Goal: Check status: Check status

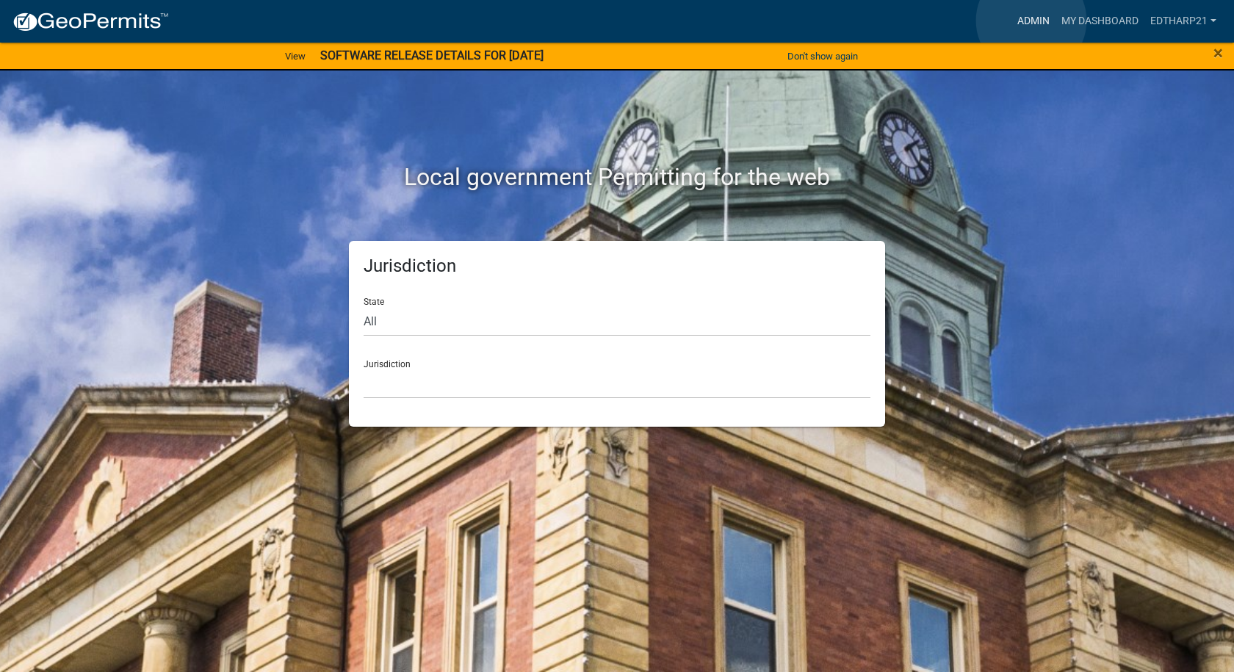
click at [1031, 21] on link "Admin" at bounding box center [1033, 21] width 44 height 28
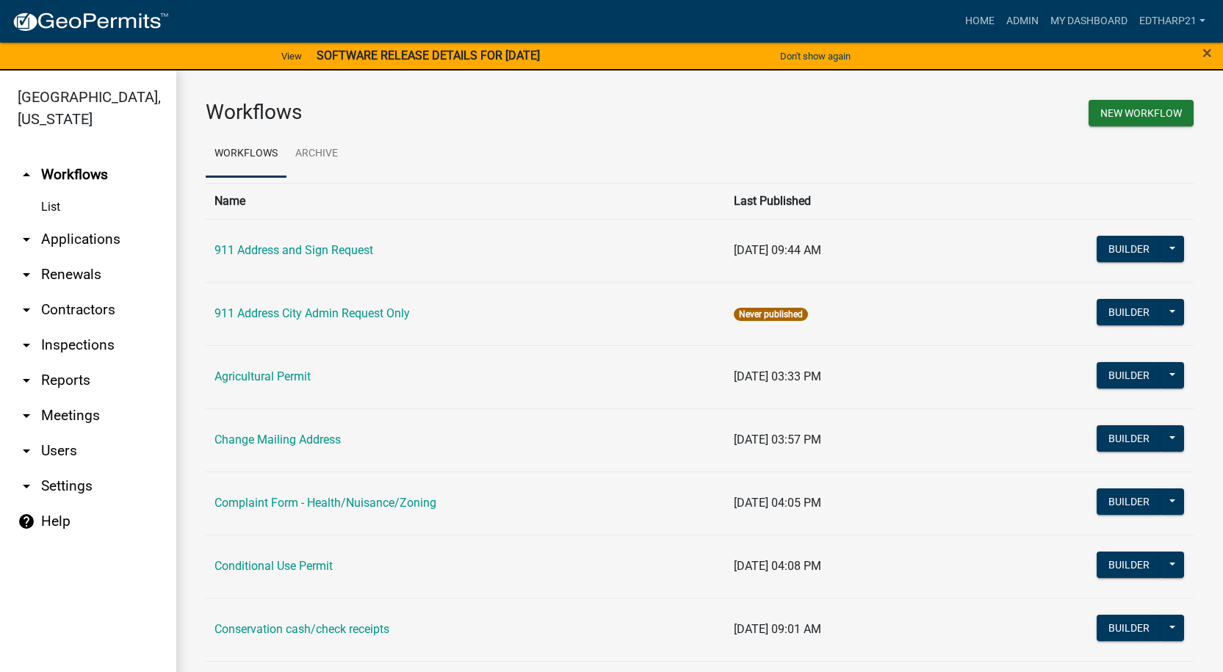
click at [107, 222] on link "arrow_drop_down Applications" at bounding box center [88, 239] width 176 height 35
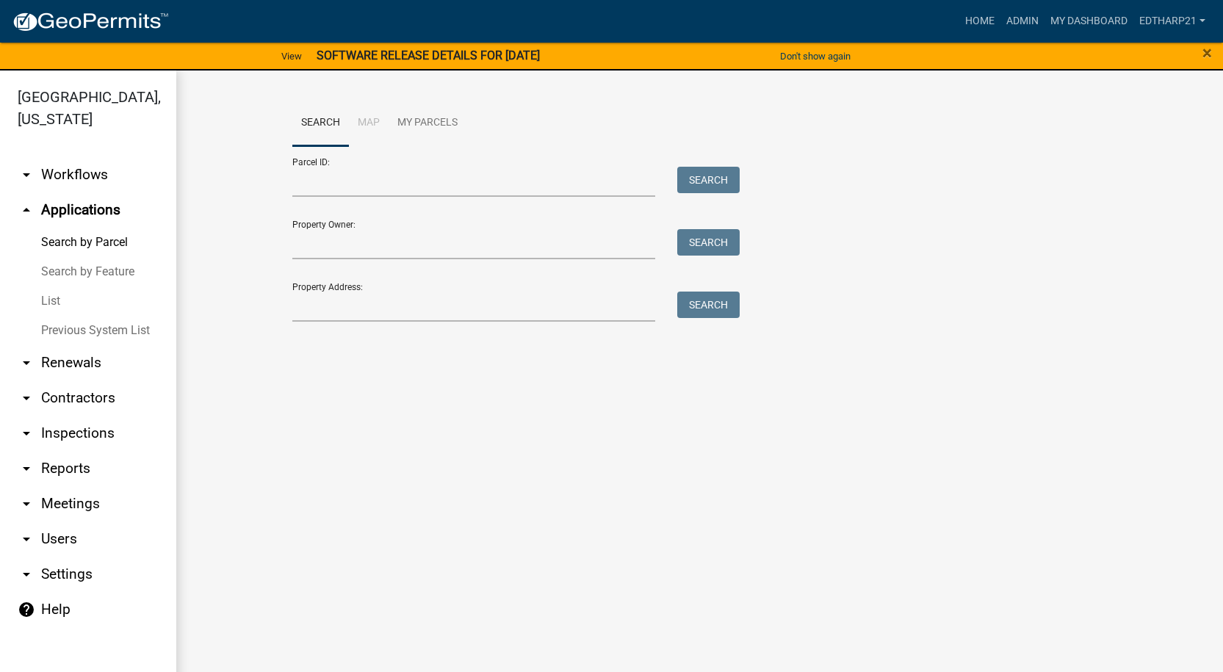
click at [46, 286] on link "List" at bounding box center [88, 300] width 176 height 29
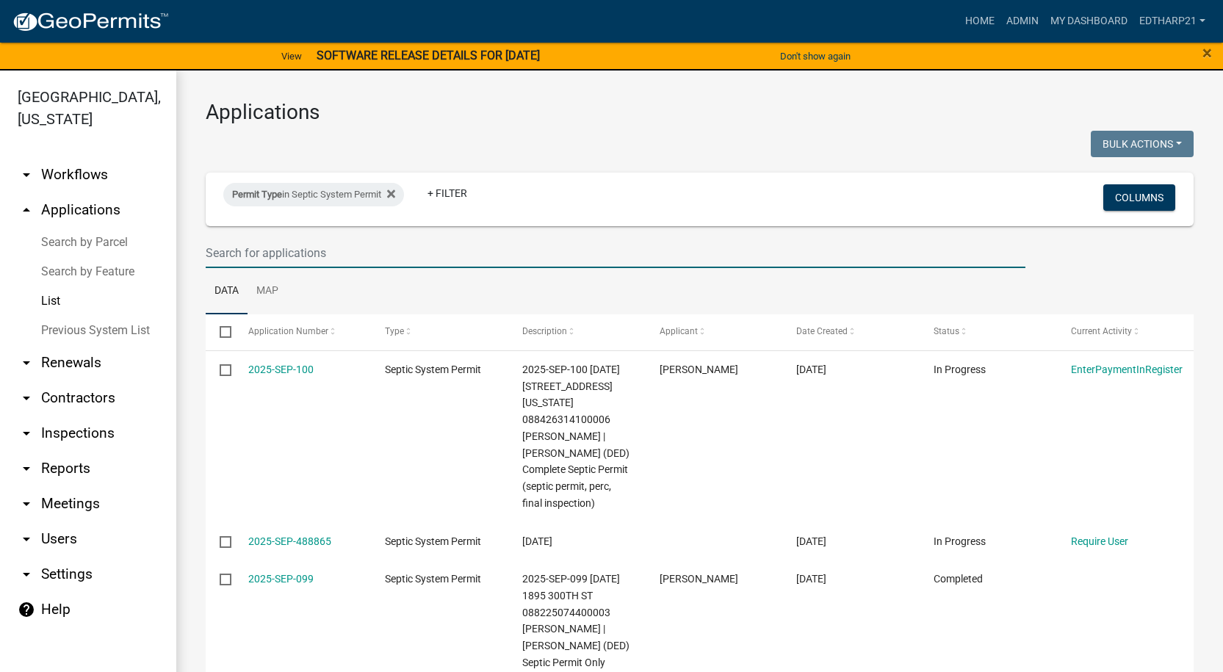
click at [224, 254] on input "text" at bounding box center [616, 253] width 820 height 30
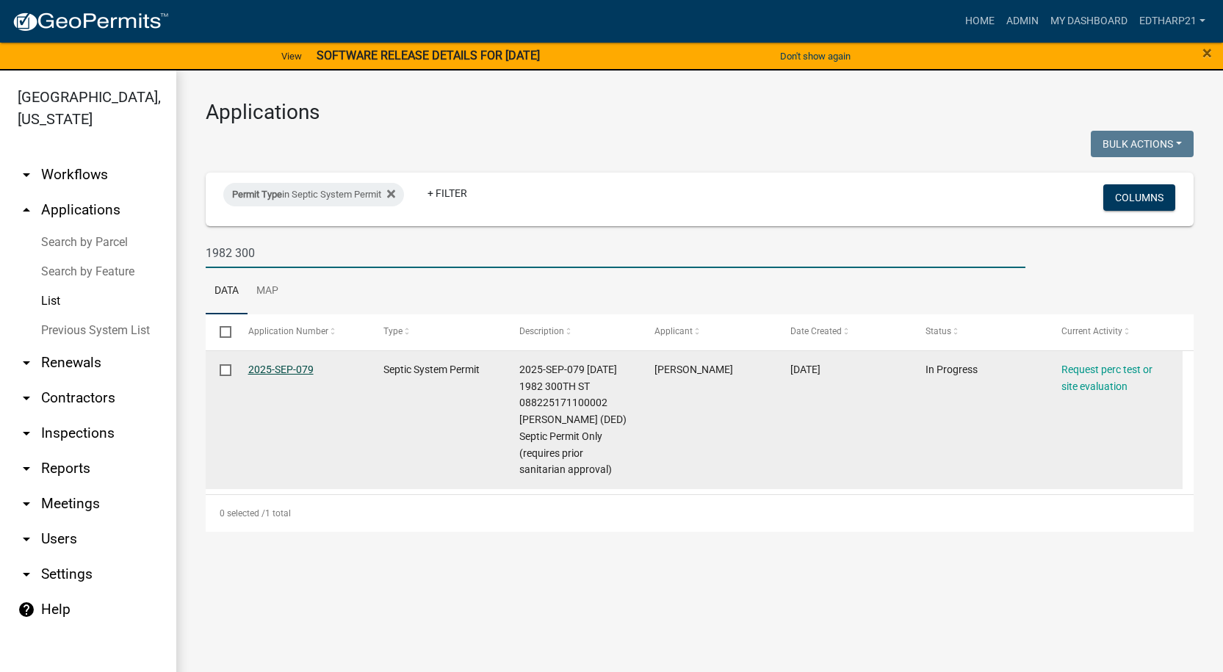
type input "1982 300"
click at [269, 364] on link "2025-SEP-079" at bounding box center [280, 370] width 65 height 12
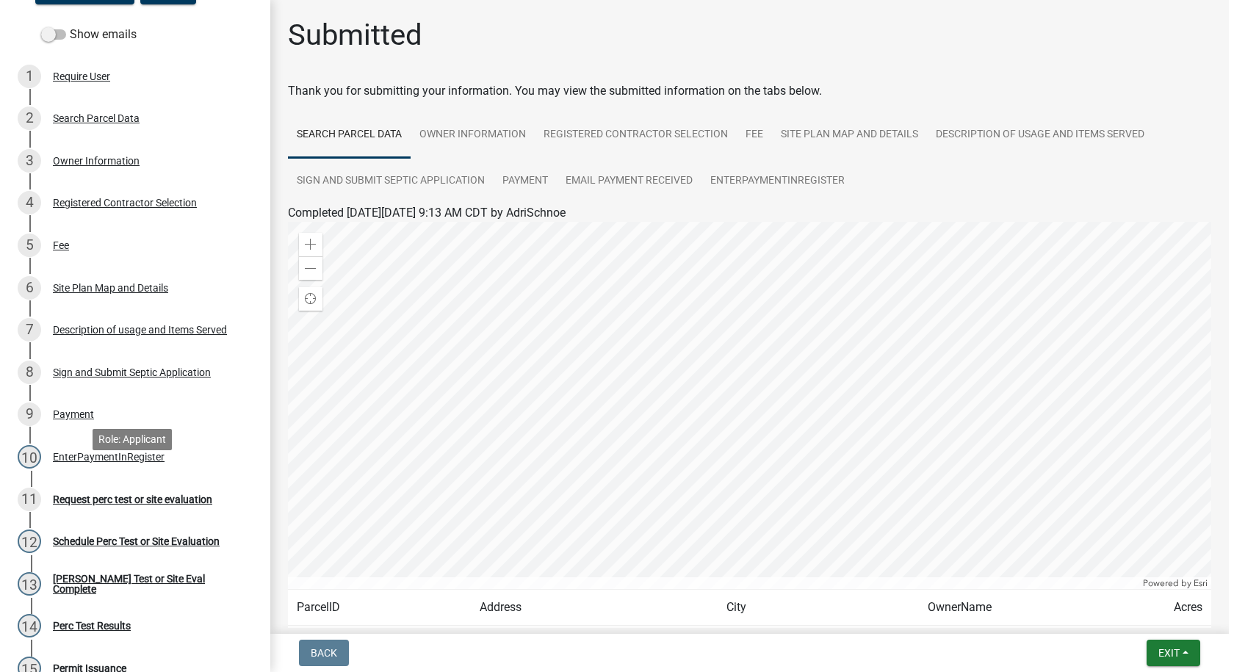
scroll to position [206, 0]
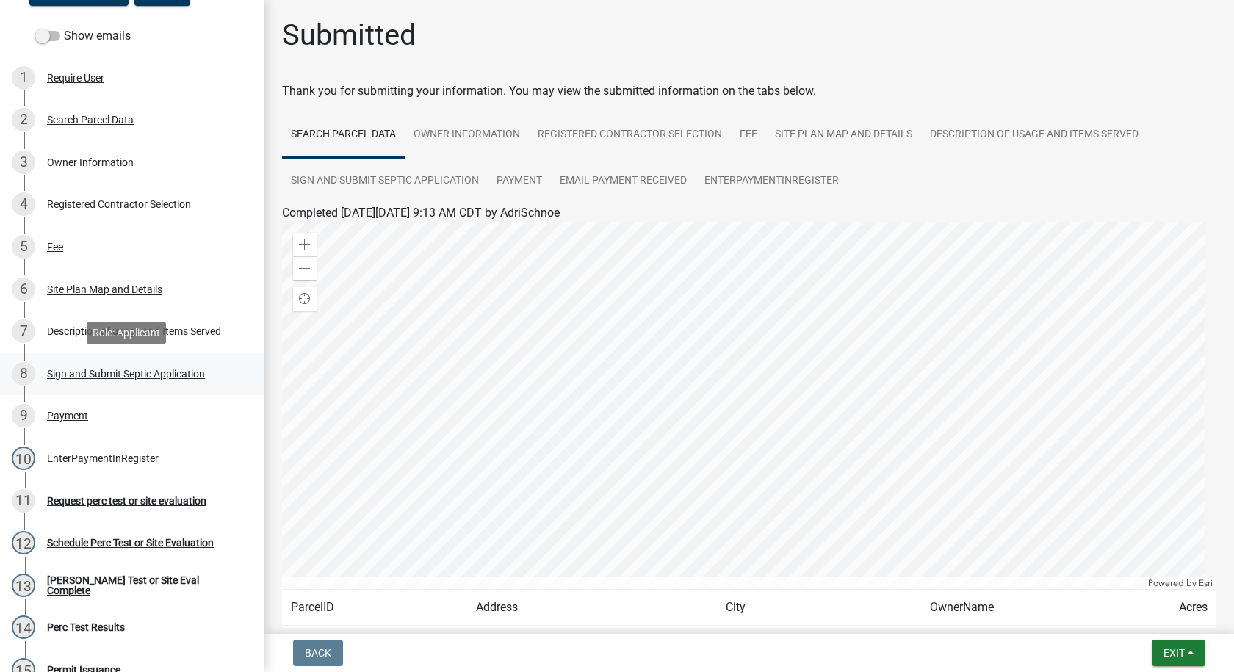
click at [140, 366] on div "8 Sign and Submit Septic Application" at bounding box center [126, 374] width 229 height 24
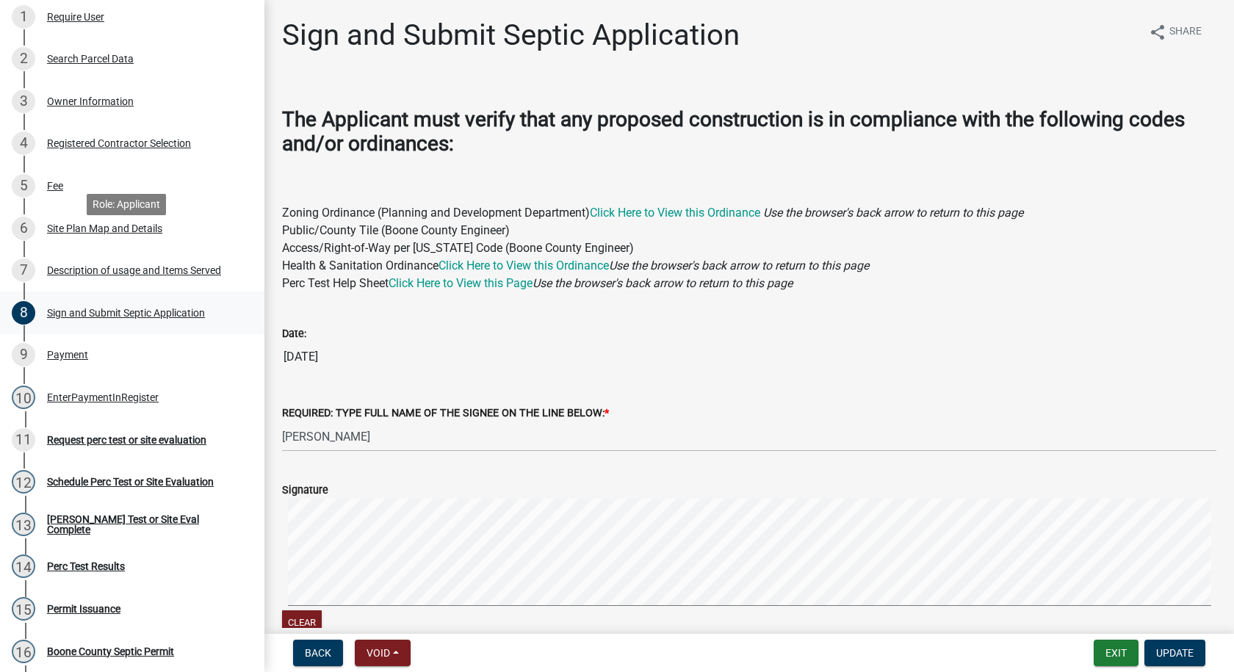
scroll to position [353, 0]
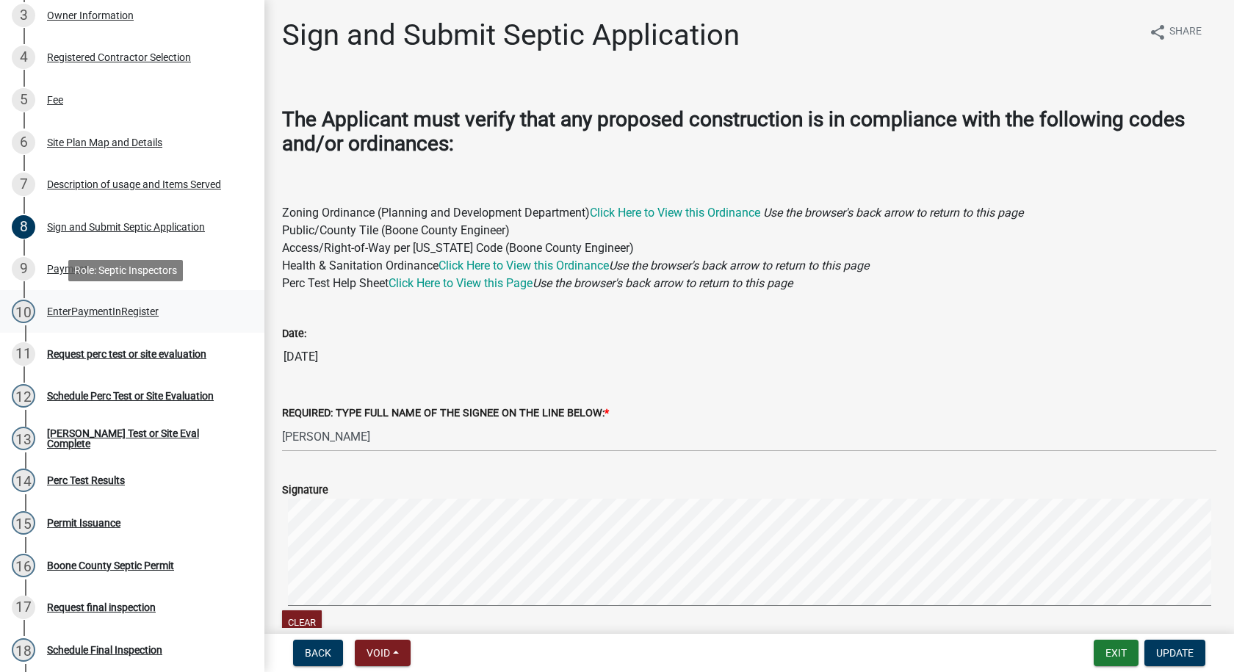
click at [87, 306] on div "EnterPaymentInRegister" at bounding box center [103, 311] width 112 height 10
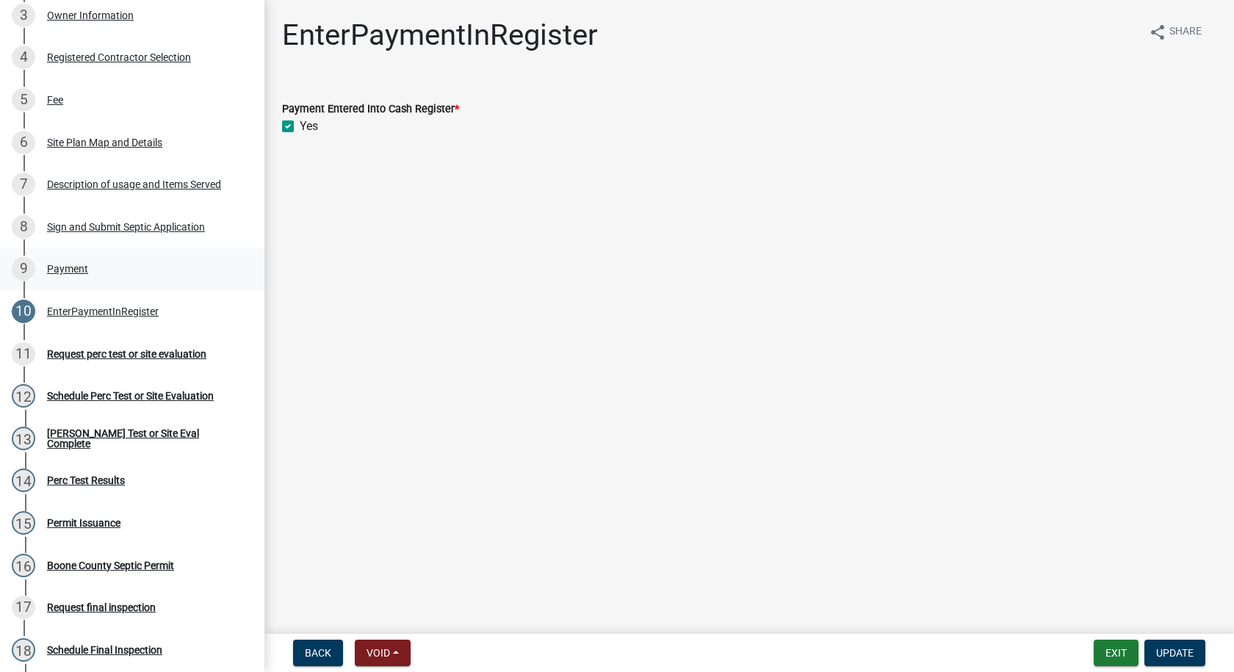
click at [72, 264] on div "Payment" at bounding box center [67, 269] width 41 height 10
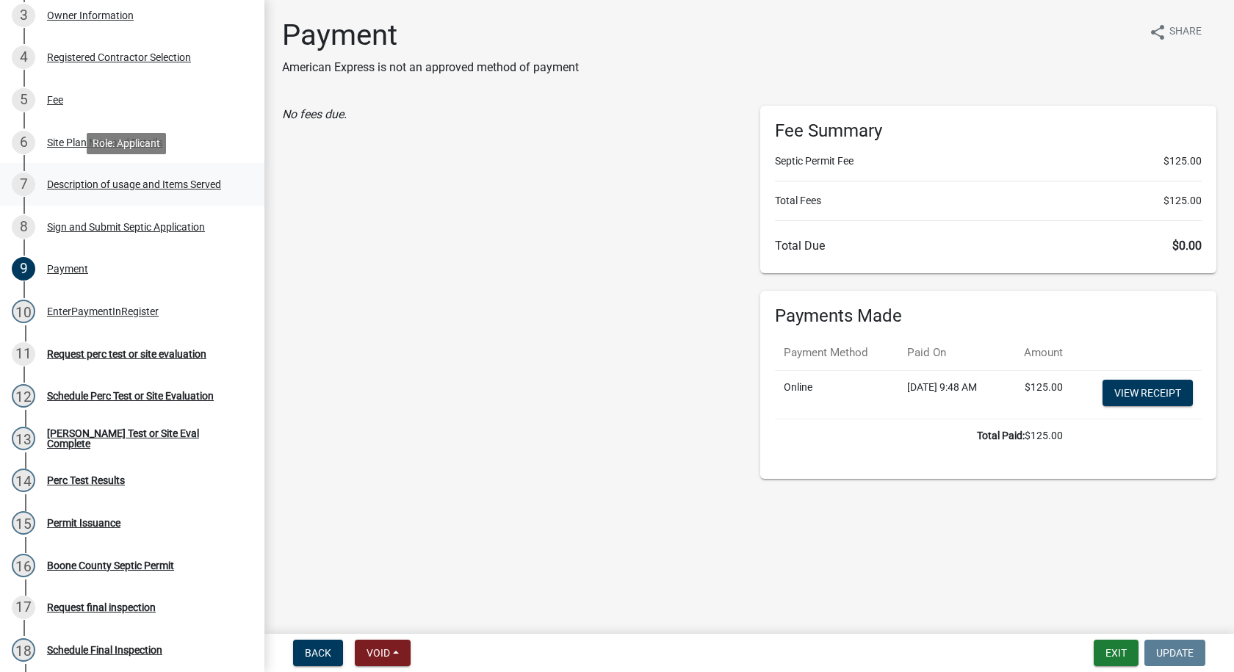
click at [92, 185] on div "Description of usage and Items Served" at bounding box center [134, 184] width 174 height 10
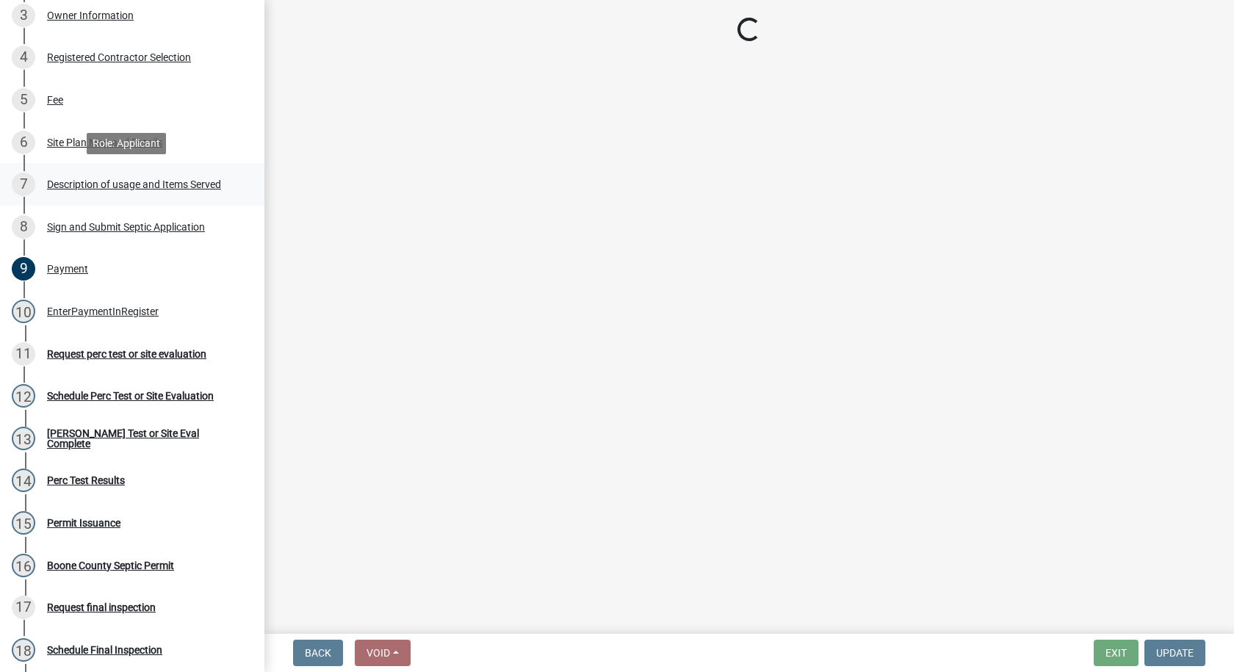
select select "29b41b0a-4234-4748-bbab-b2f0c7198ac4"
select select "b661b9b1-78df-4041-ac17-7d876ec9553c"
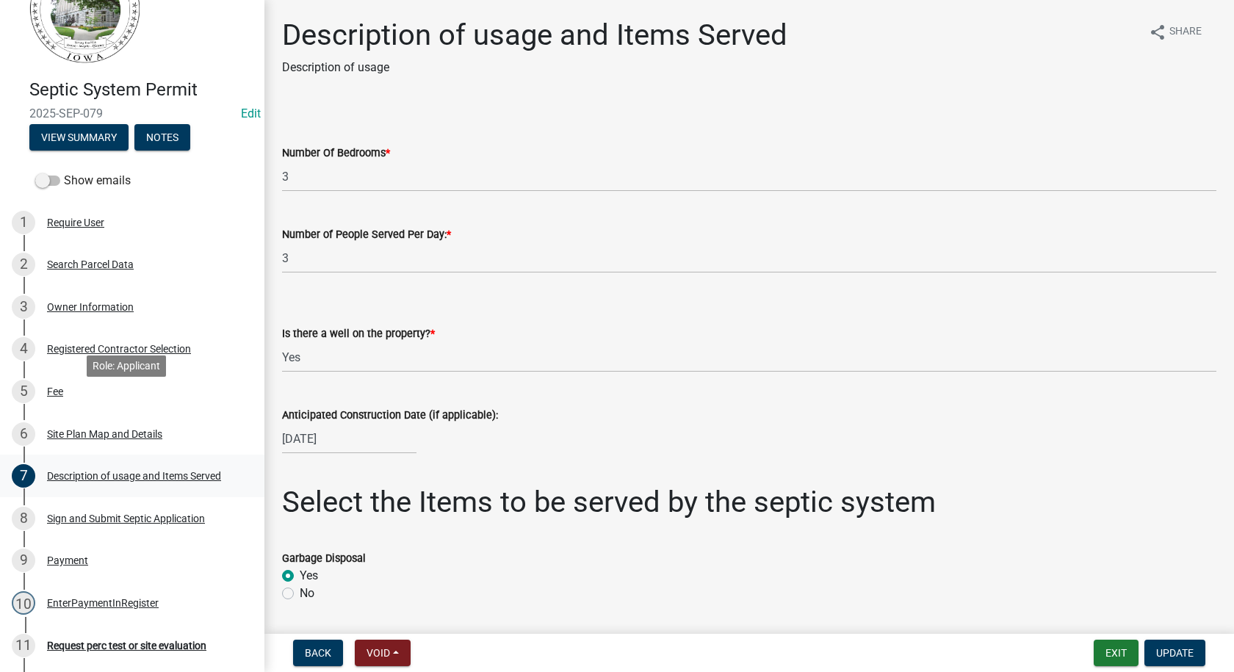
scroll to position [59, 0]
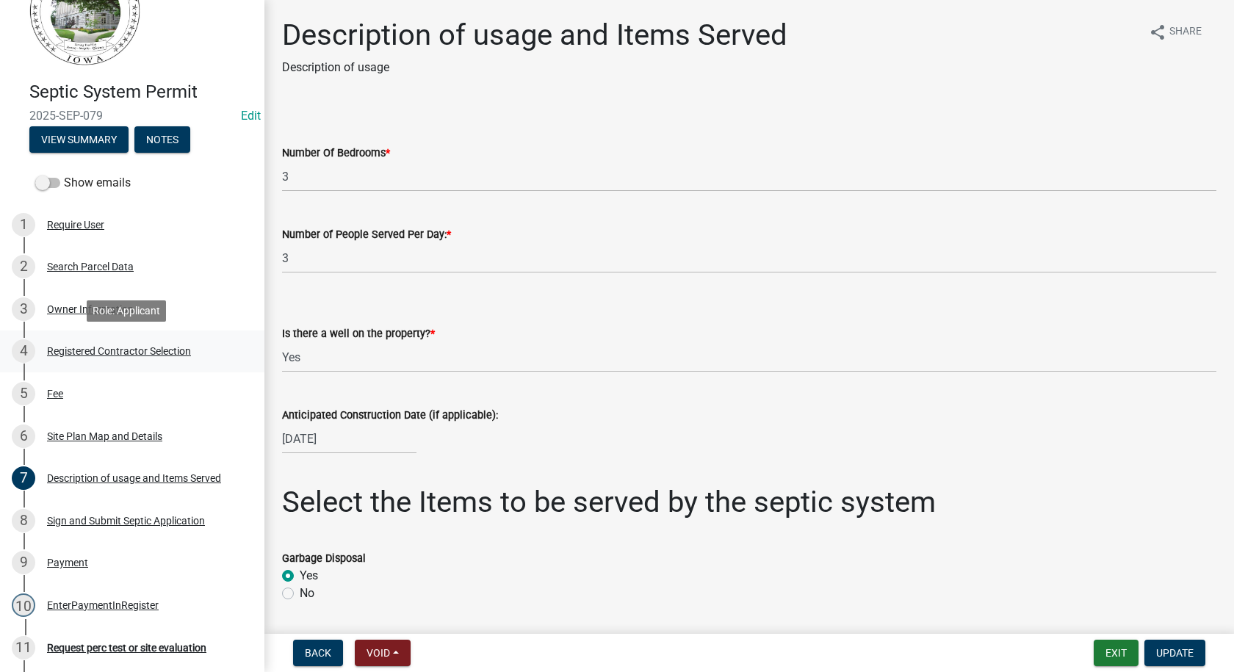
click at [87, 353] on div "Registered Contractor Selection" at bounding box center [119, 351] width 144 height 10
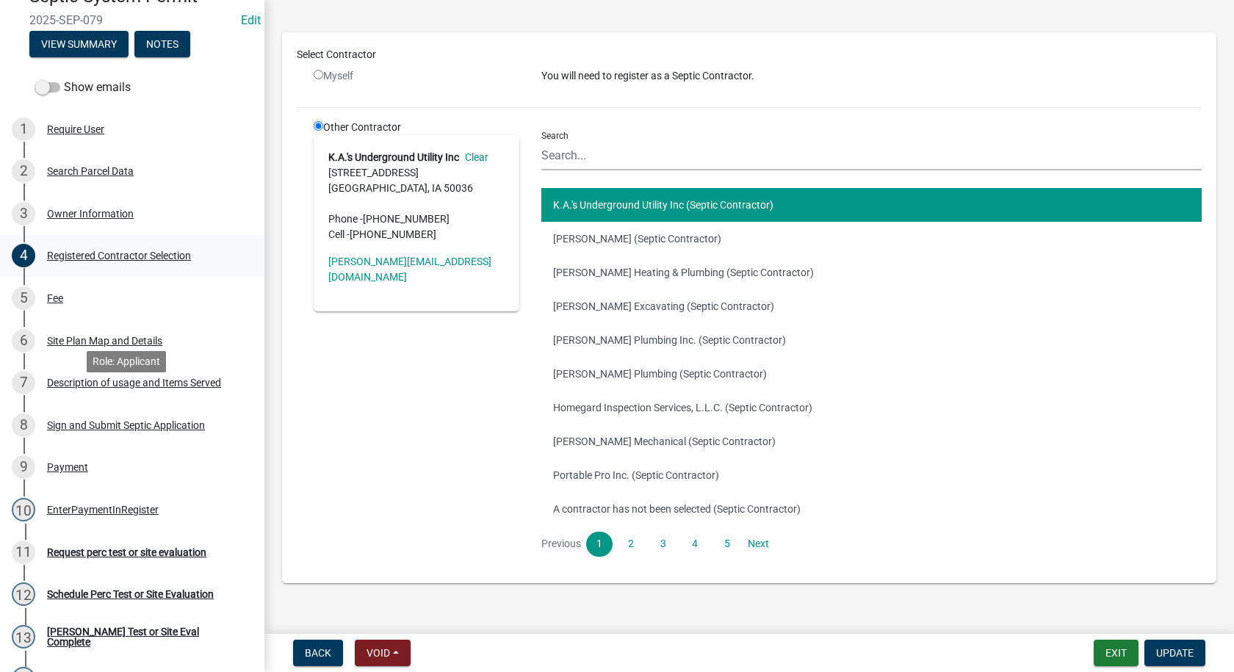
scroll to position [0, 0]
